Goal: Information Seeking & Learning: Learn about a topic

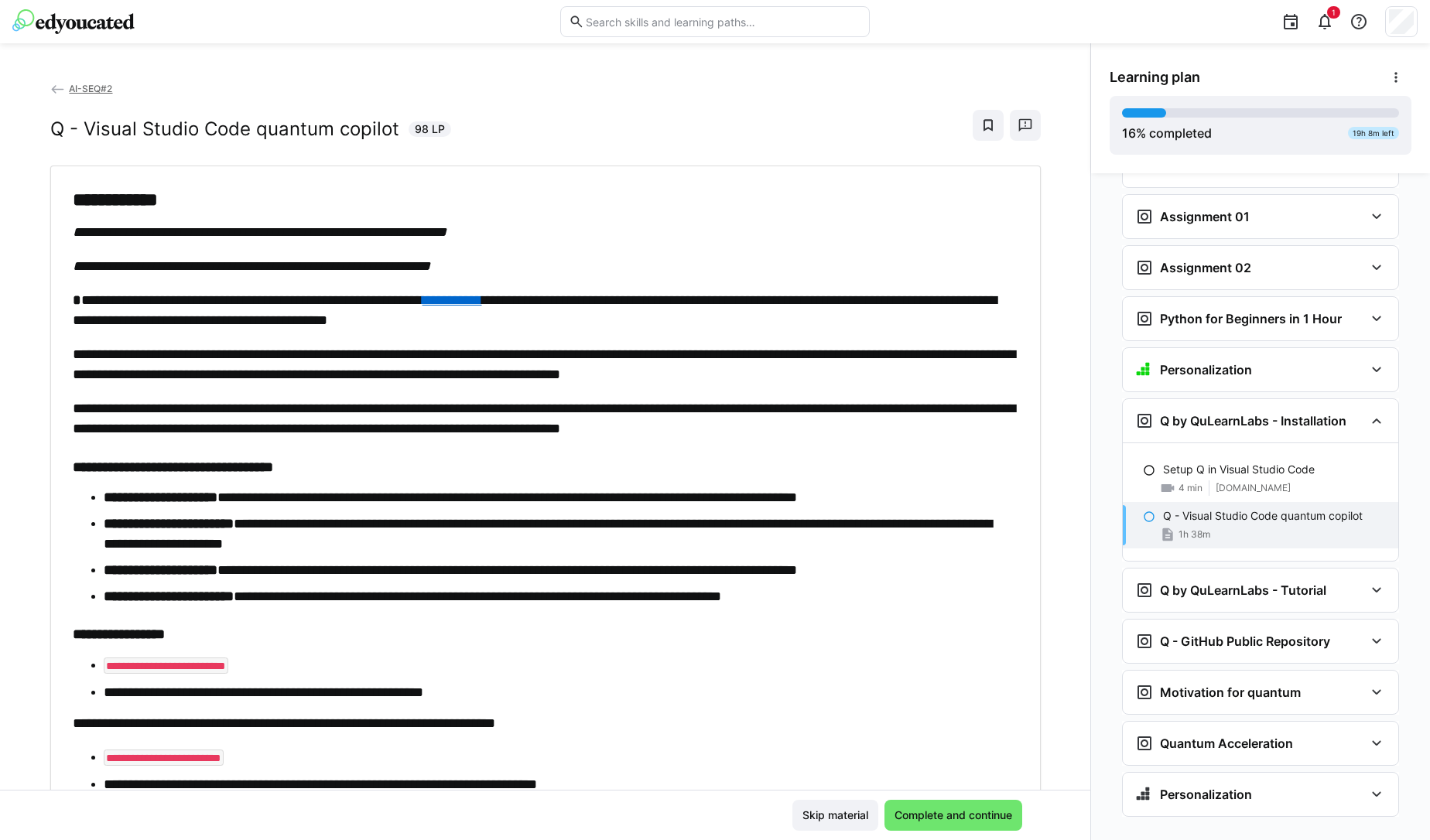
click at [51, 91] on eds-icon at bounding box center [58, 90] width 16 height 16
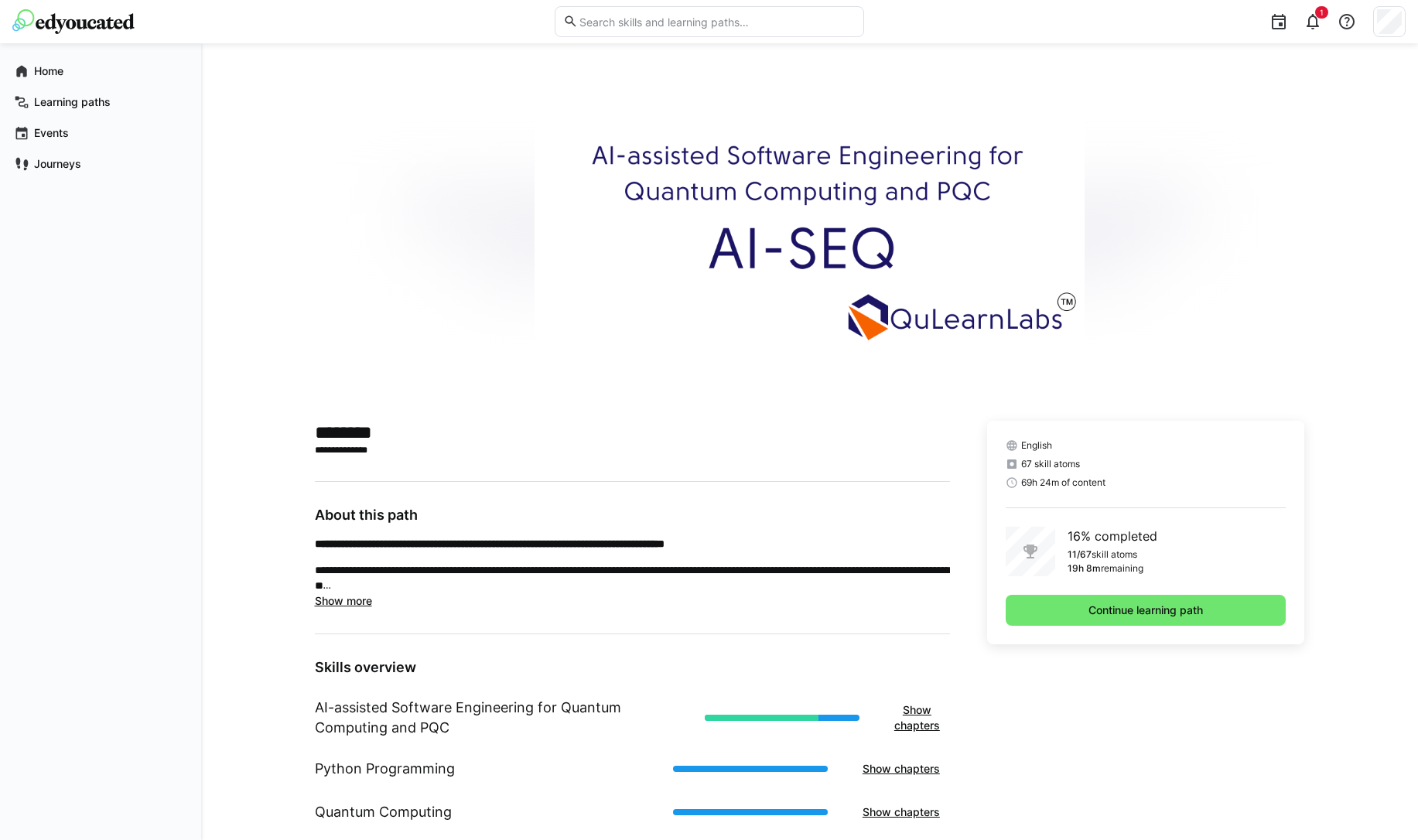
scroll to position [5, 0]
click at [0, 0] on app-navigation-label "Learning paths" at bounding box center [0, 0] width 0 height 0
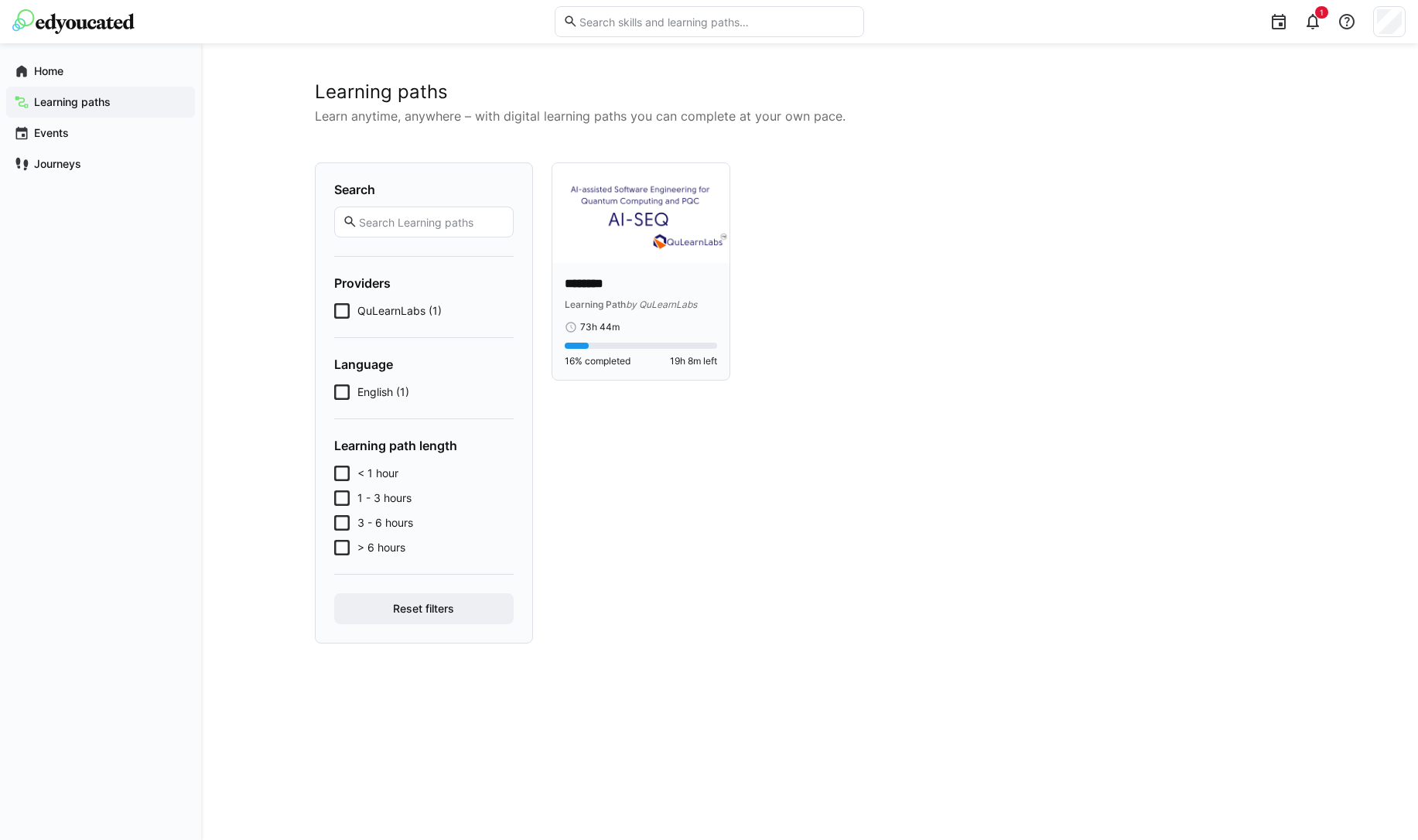
click at [640, 312] on div "******** Learning Path by QuLearnLabs 73h 44m" at bounding box center [641, 304] width 153 height 58
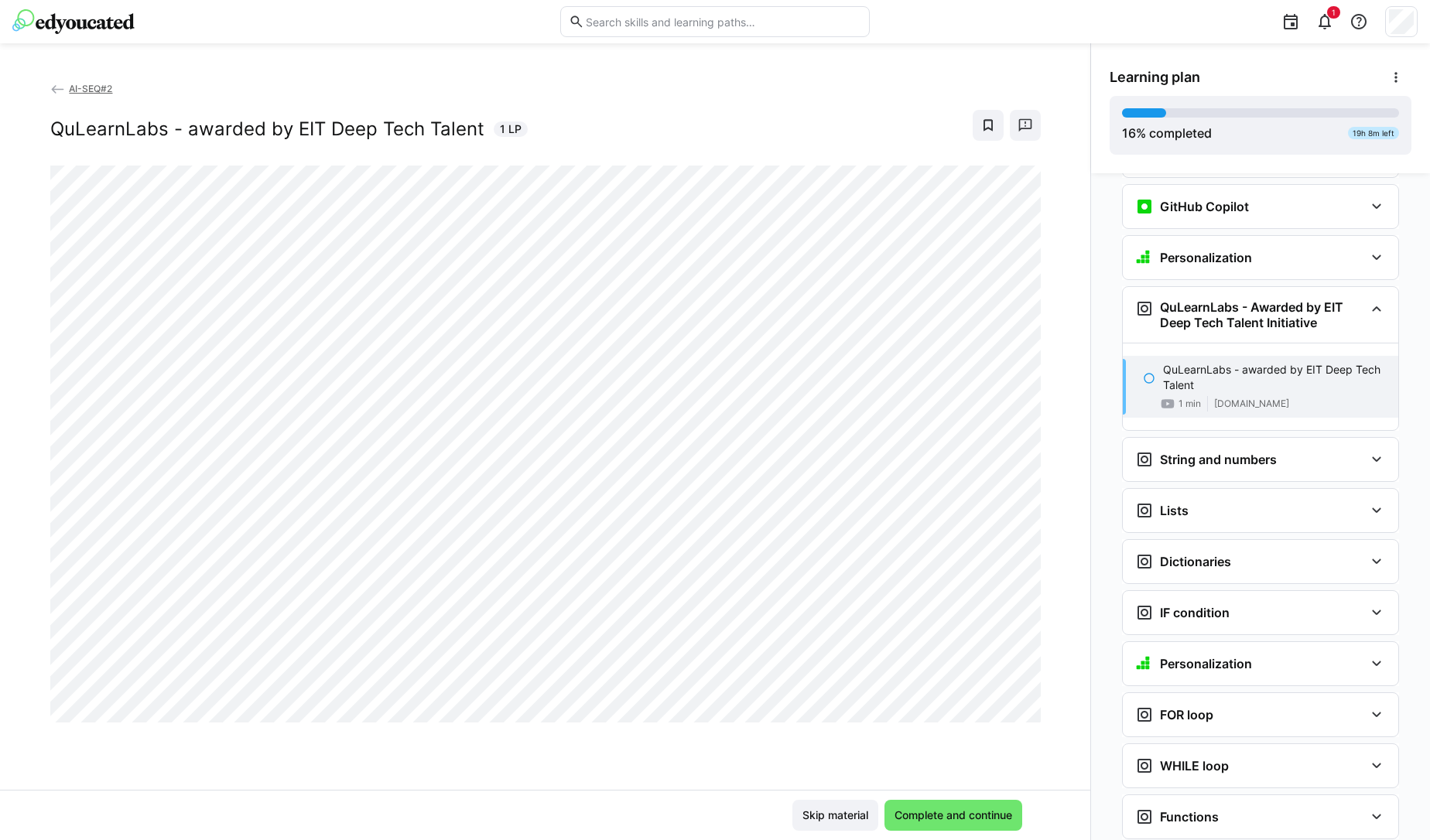
scroll to position [765, 0]
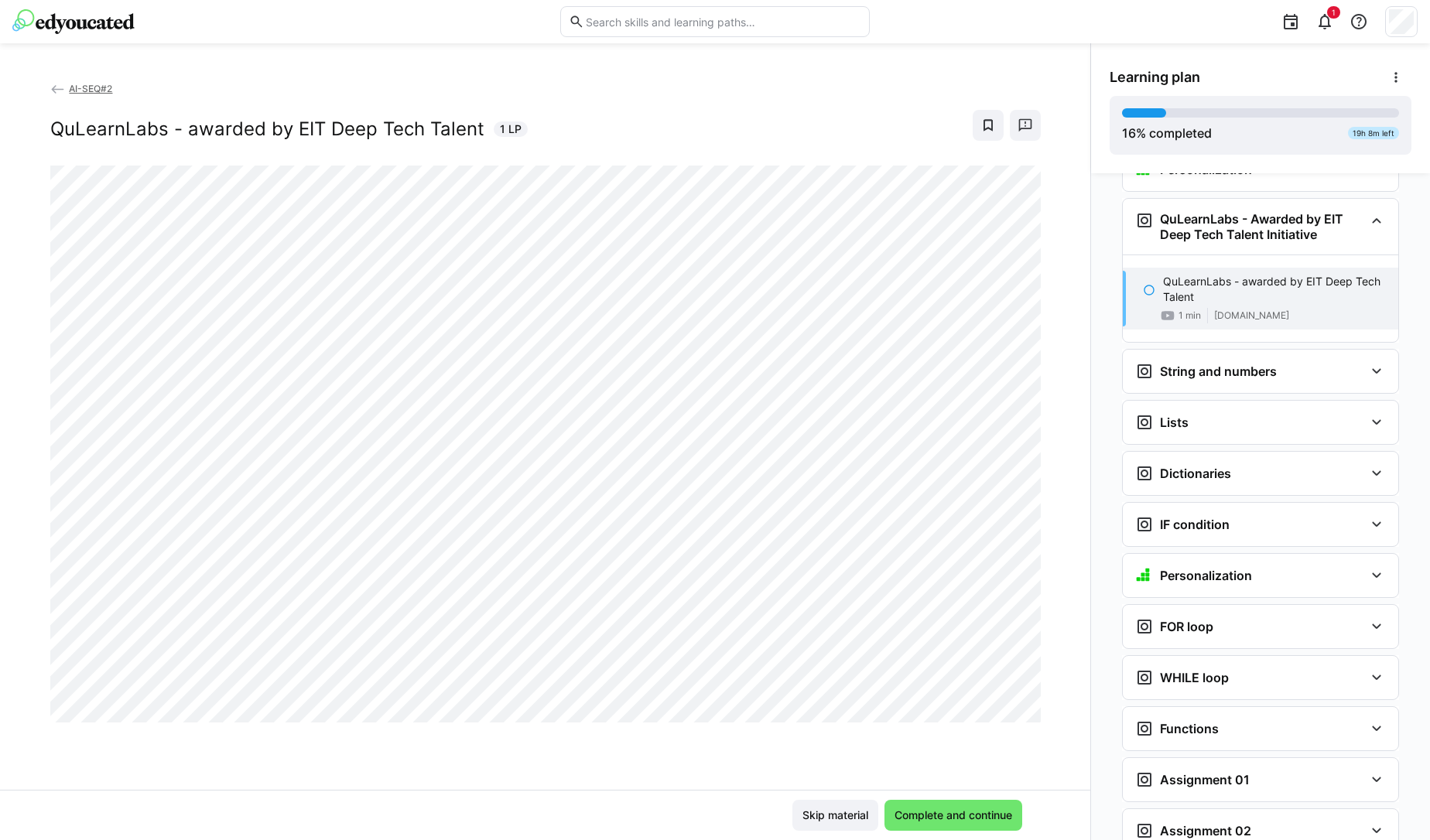
click at [54, 91] on eds-icon at bounding box center [58, 90] width 16 height 16
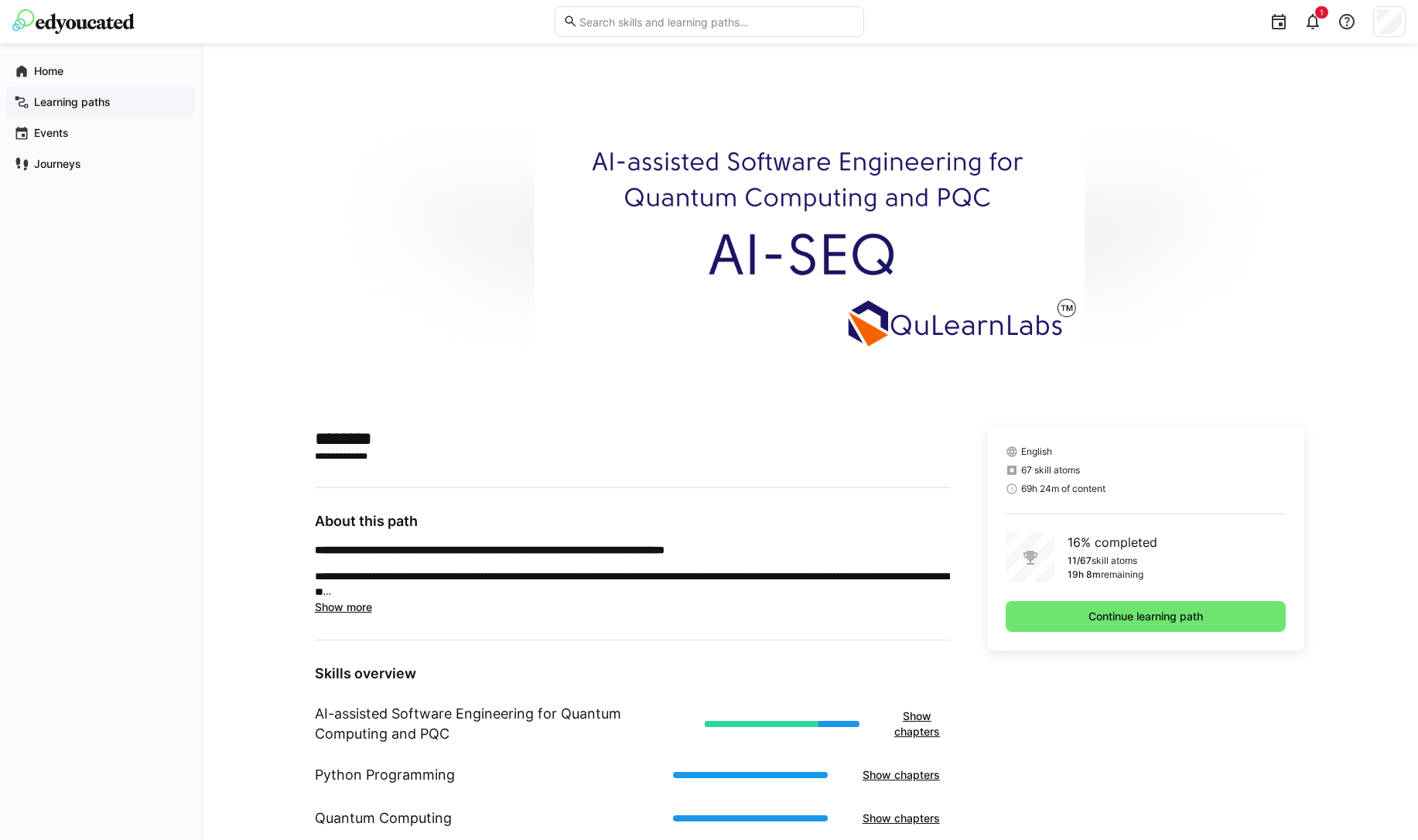
click at [57, 109] on span "Learning paths" at bounding box center [110, 102] width 155 height 16
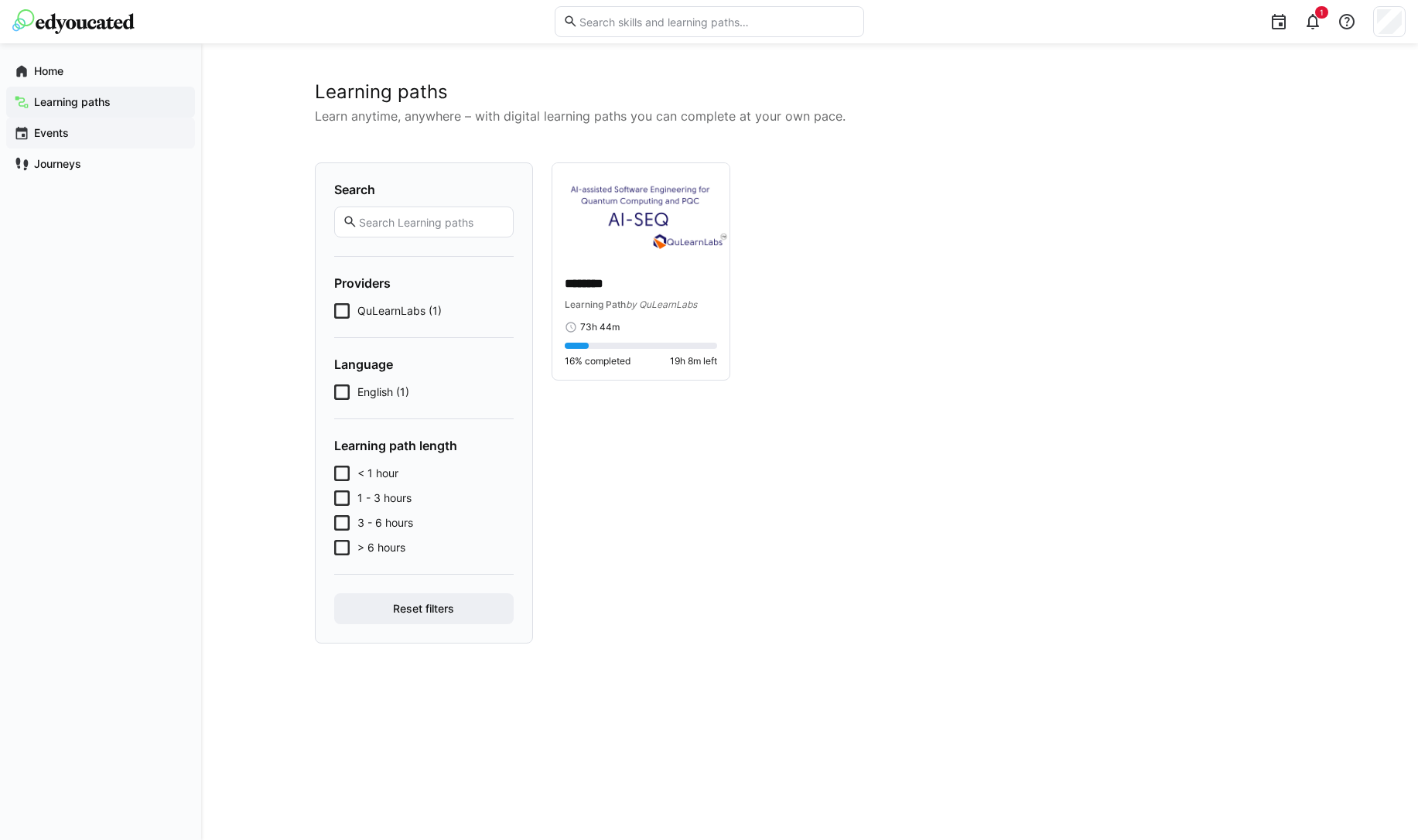
click at [44, 141] on div "Events" at bounding box center [100, 133] width 189 height 31
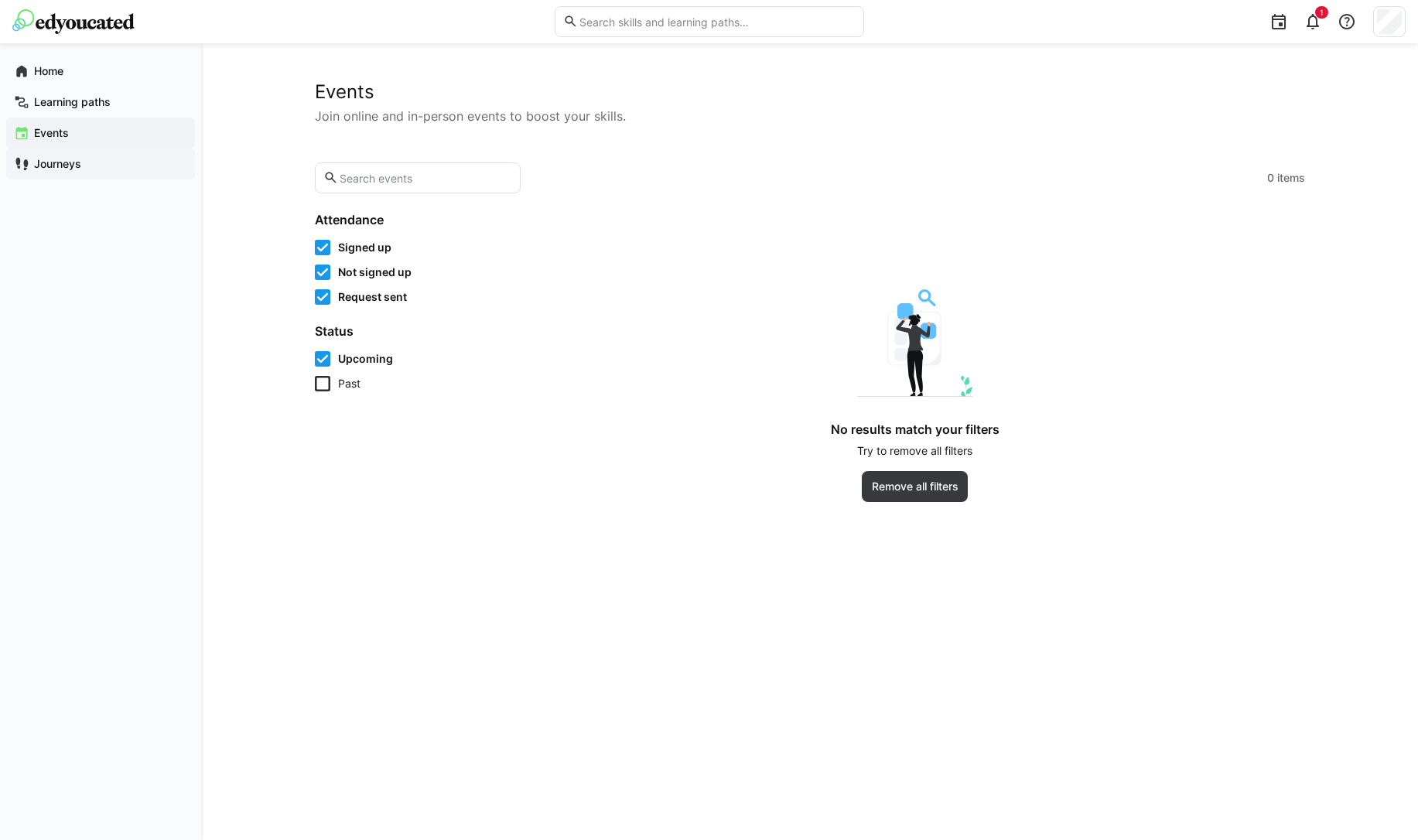
click at [40, 176] on div "Journeys" at bounding box center [100, 164] width 189 height 31
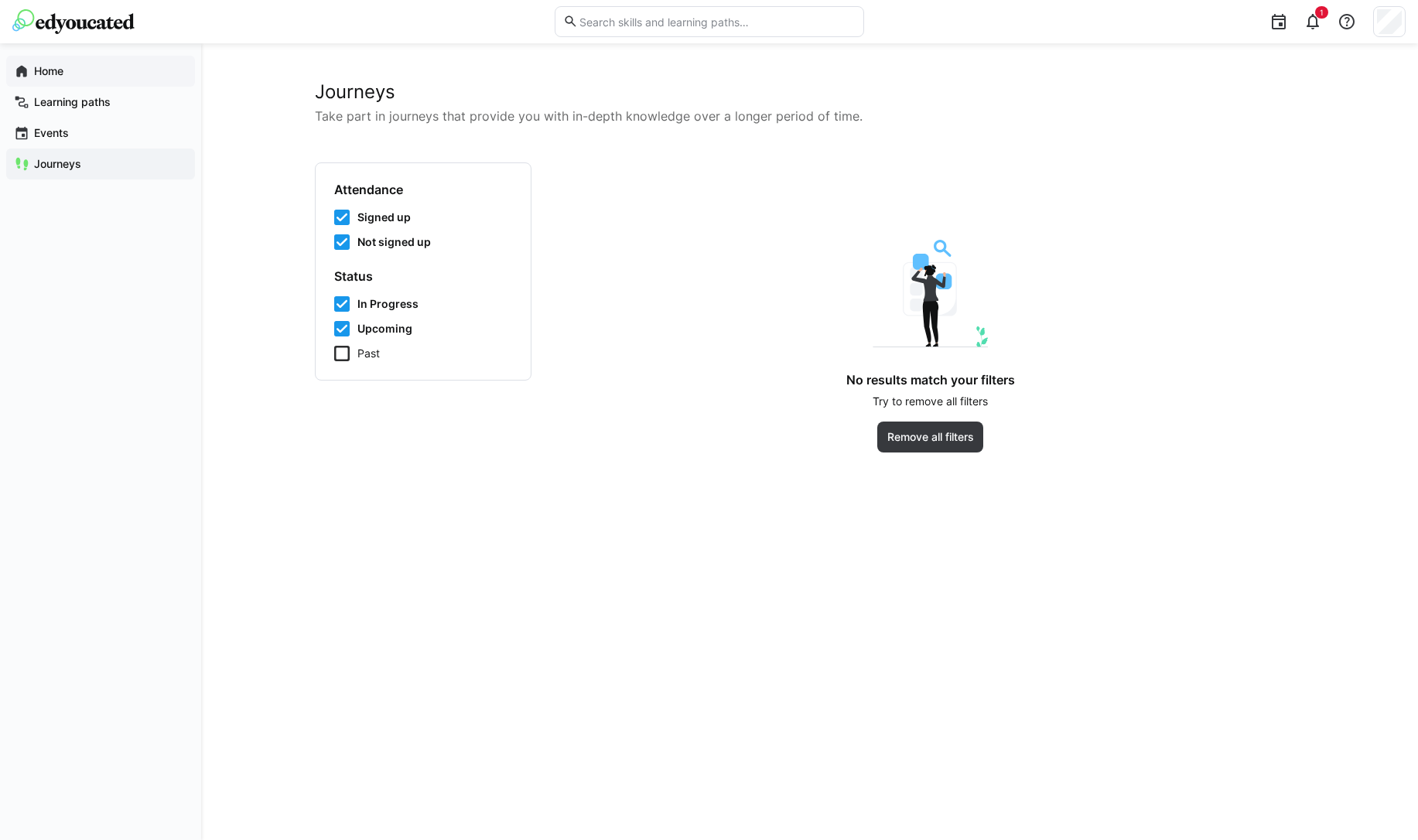
click at [0, 0] on app-navigation-label "Home" at bounding box center [0, 0] width 0 height 0
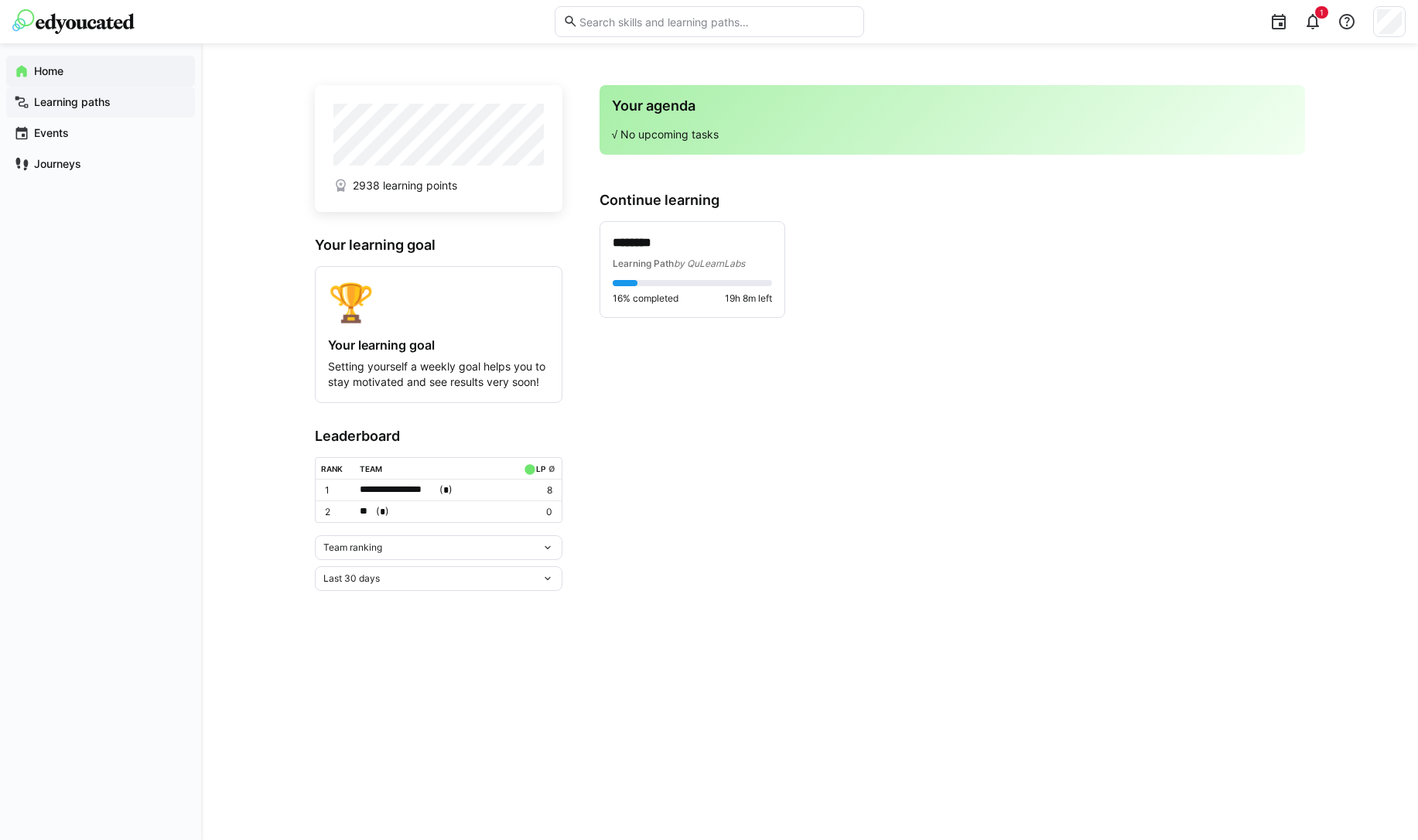
click at [0, 0] on app-navigation-label "Learning paths" at bounding box center [0, 0] width 0 height 0
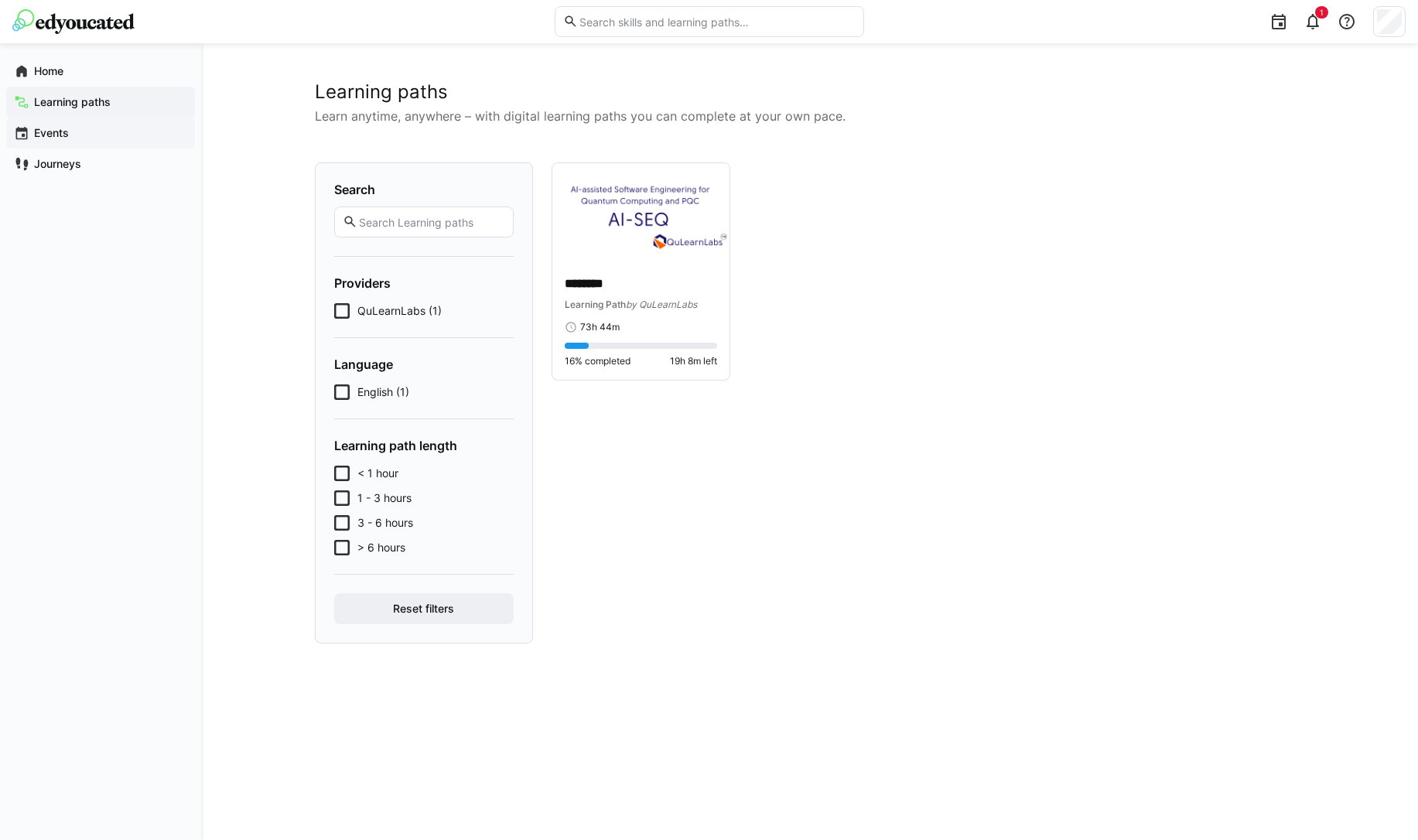
click at [37, 145] on div "Events" at bounding box center [100, 133] width 189 height 31
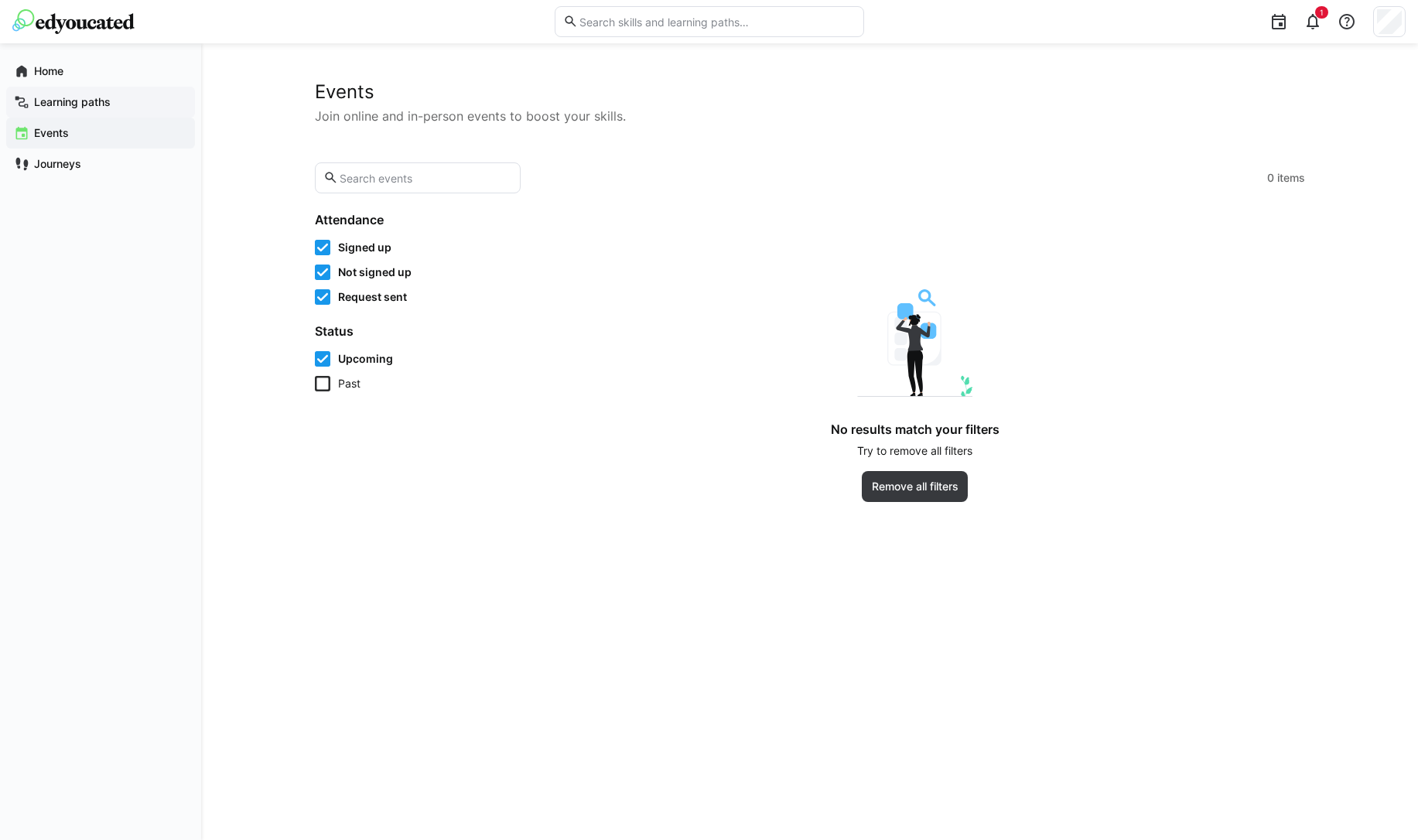
click at [0, 0] on app-navigation-label "Learning paths" at bounding box center [0, 0] width 0 height 0
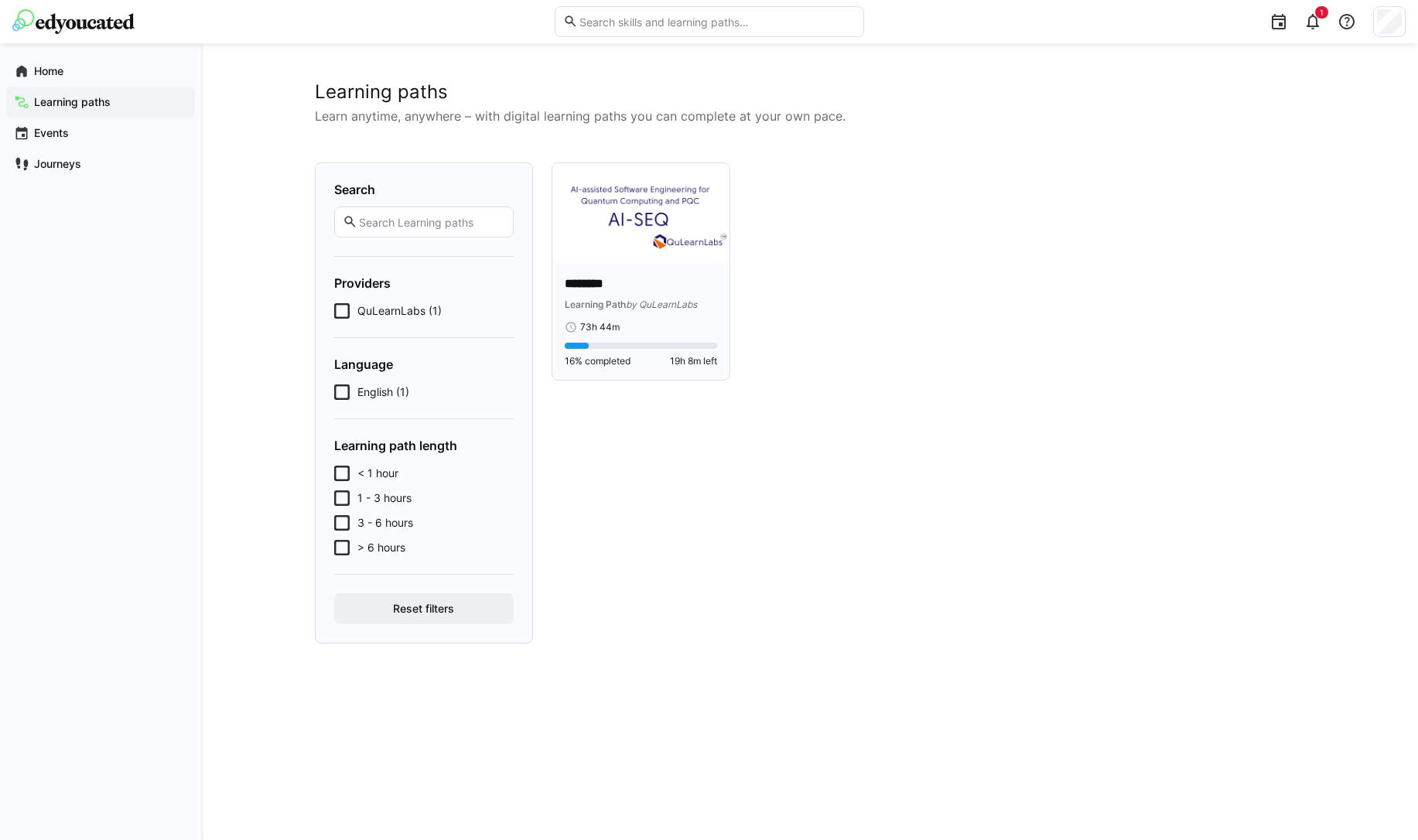
click at [613, 277] on p "********" at bounding box center [641, 284] width 153 height 18
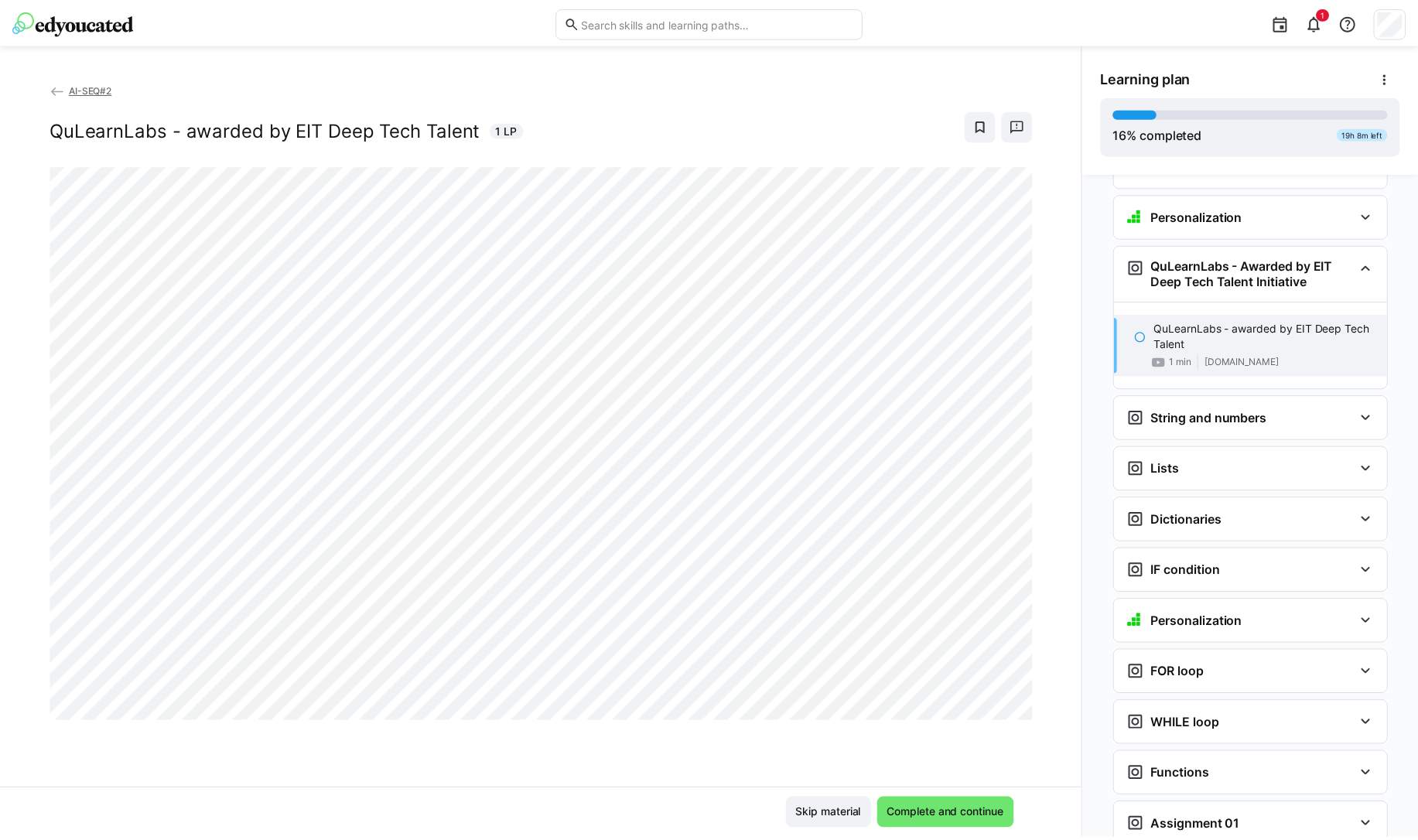
scroll to position [765, 0]
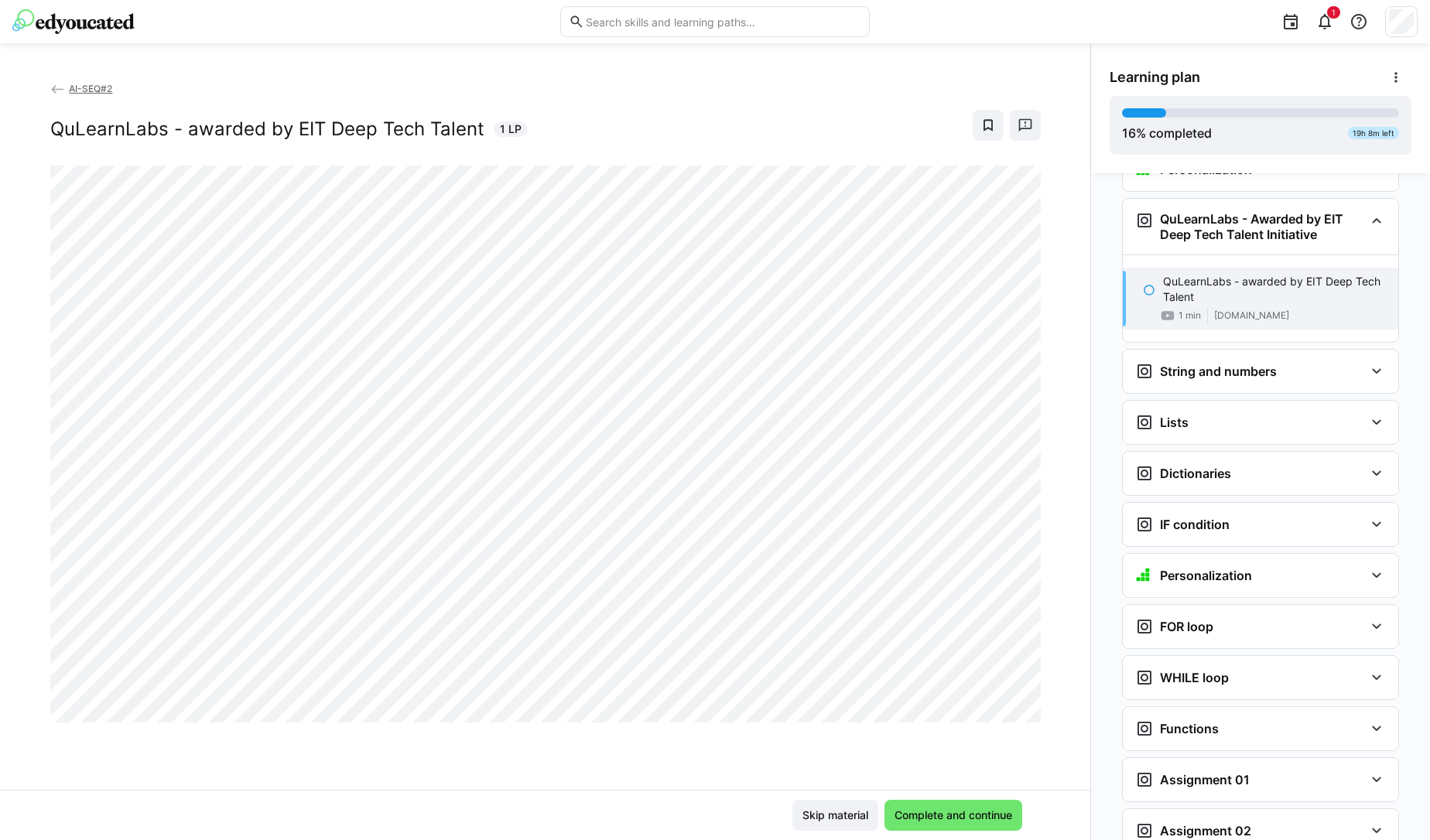
click at [51, 89] on eds-icon at bounding box center [58, 90] width 16 height 16
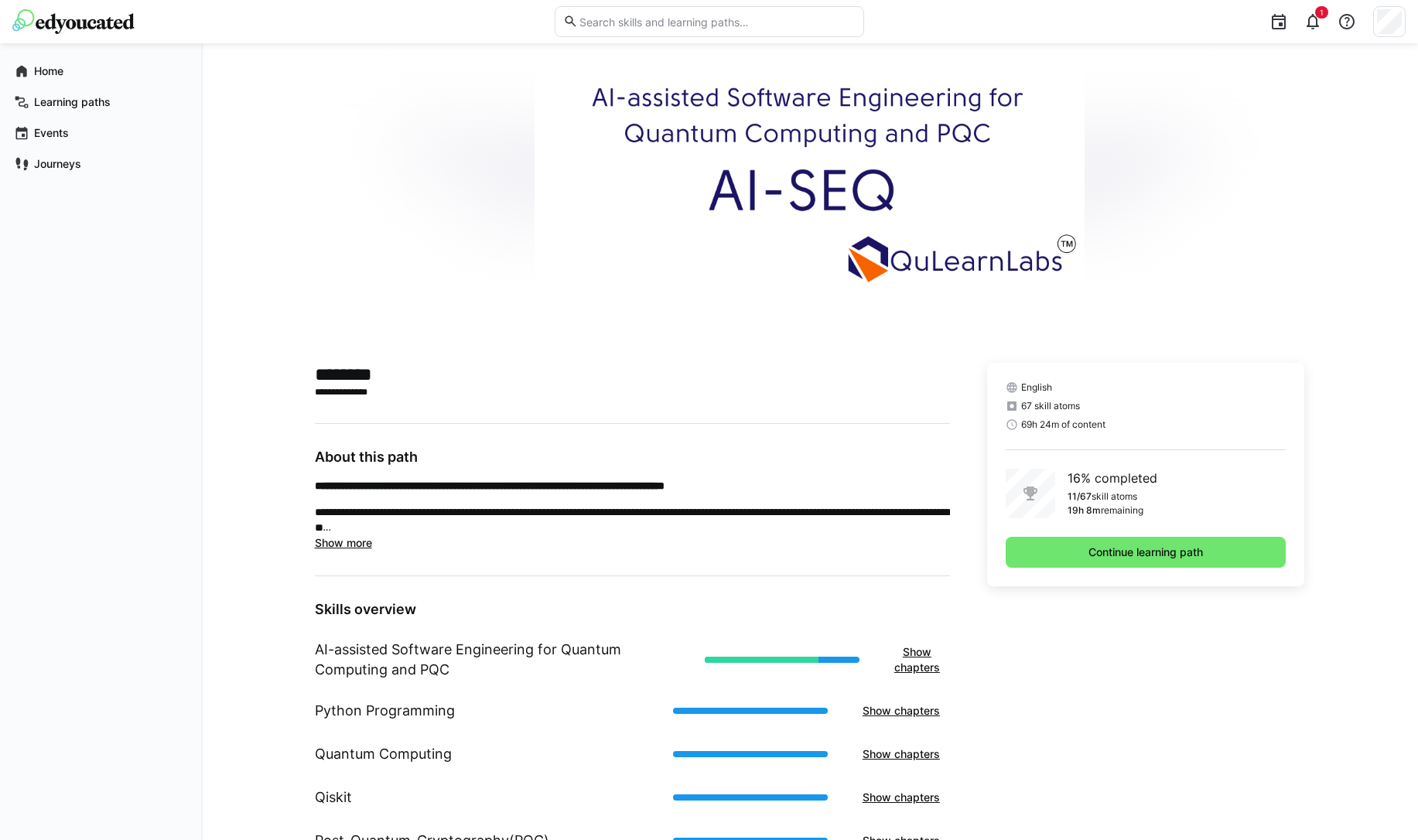
scroll to position [68, 0]
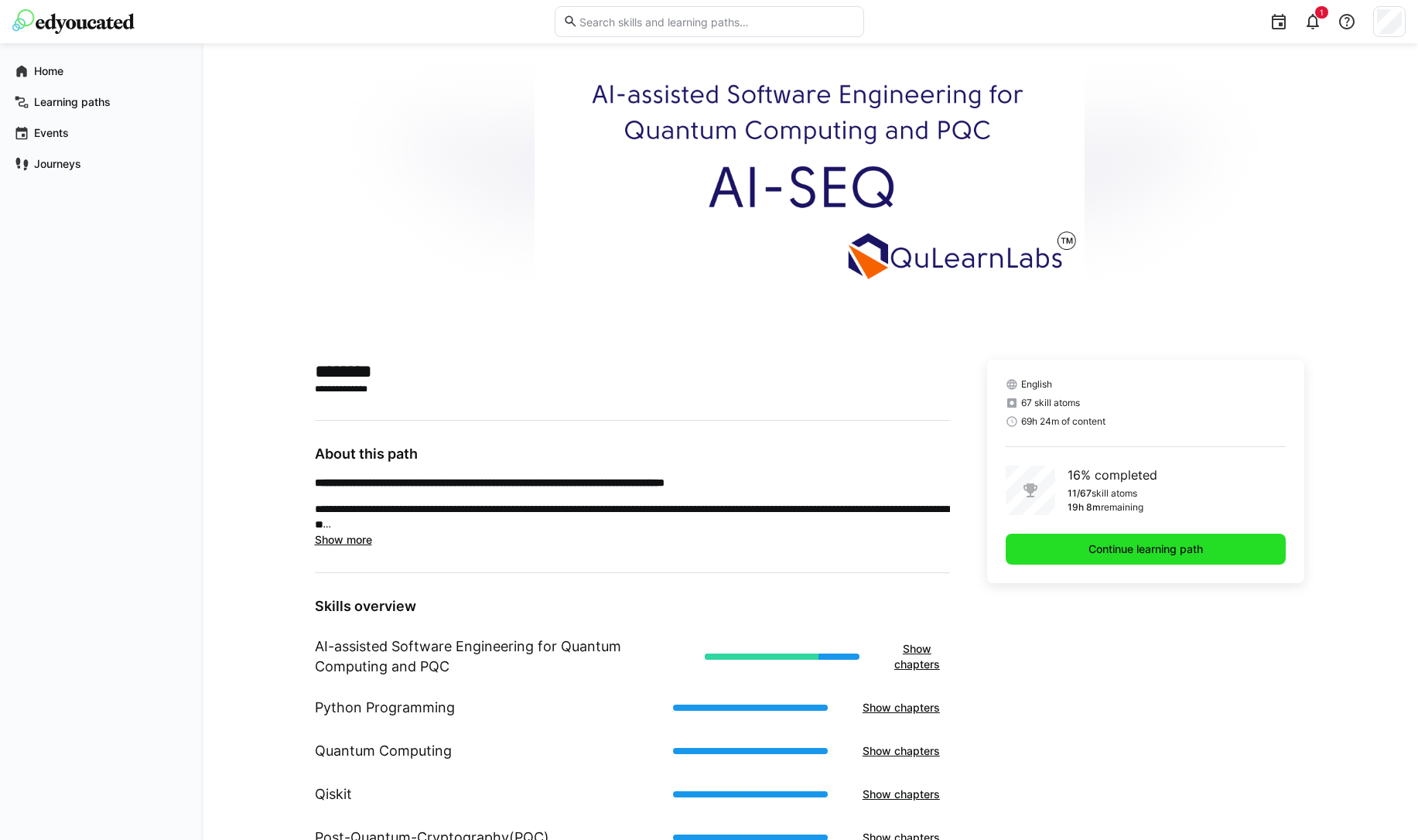
click at [1078, 546] on span "Continue learning path" at bounding box center [1146, 549] width 280 height 31
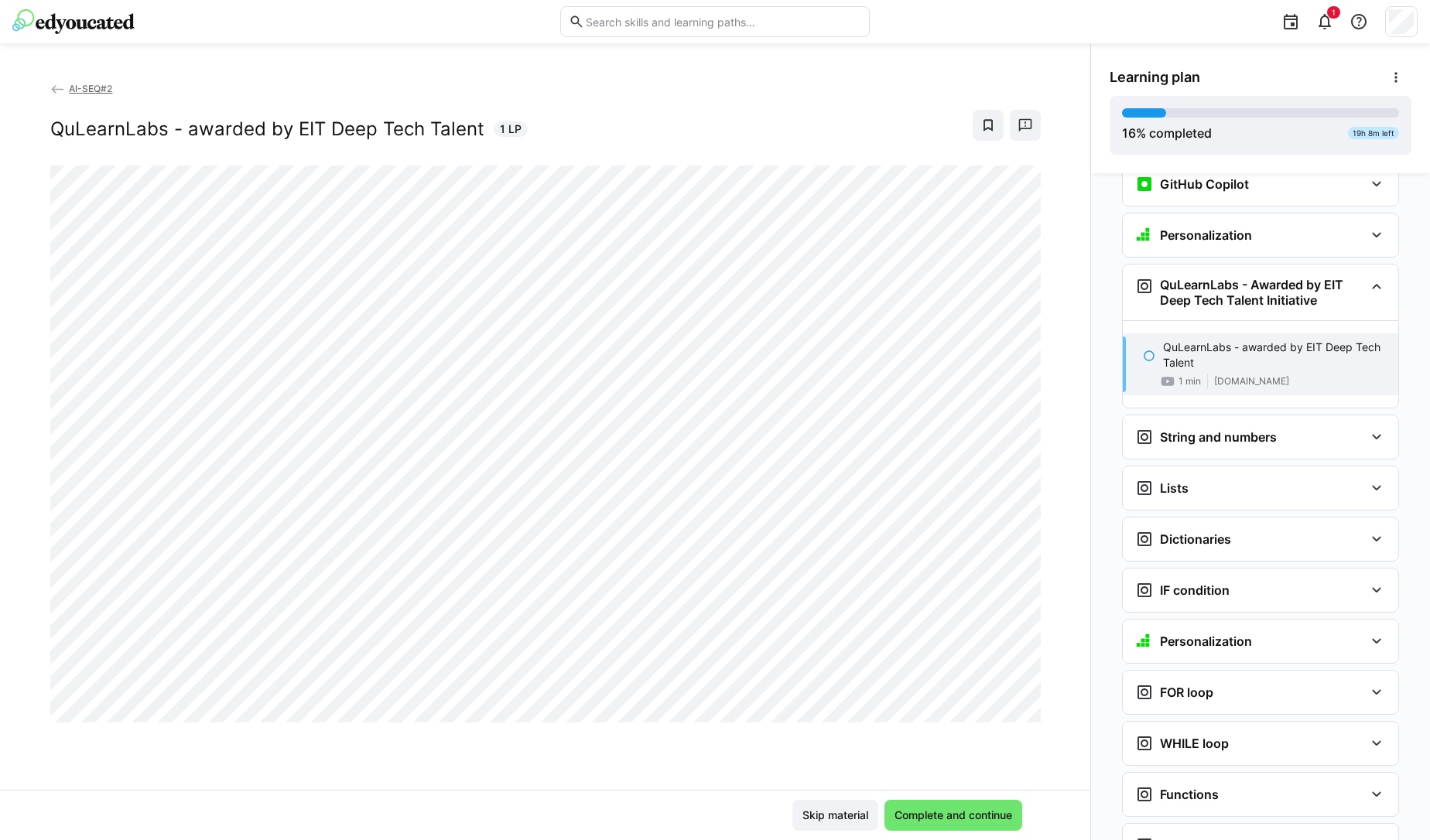
scroll to position [765, 0]
